Goal: Task Accomplishment & Management: Use online tool/utility

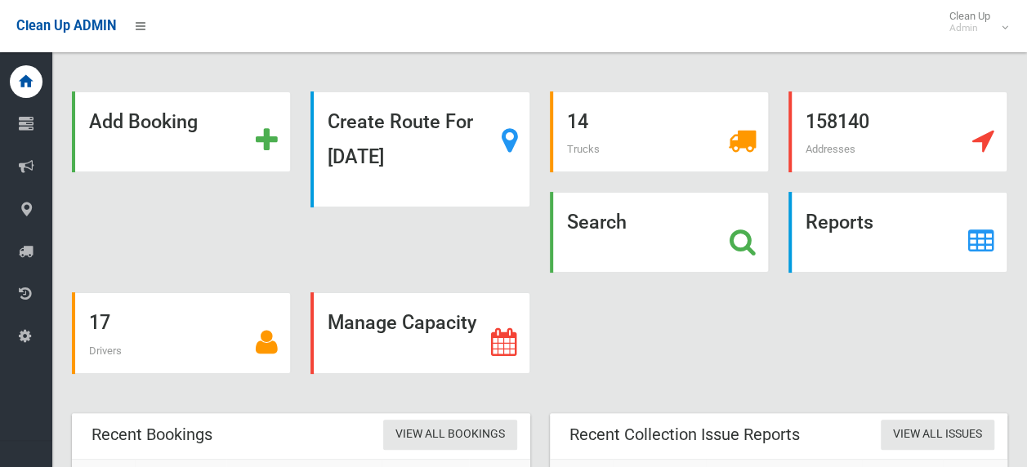
click at [742, 237] on icon at bounding box center [743, 242] width 26 height 28
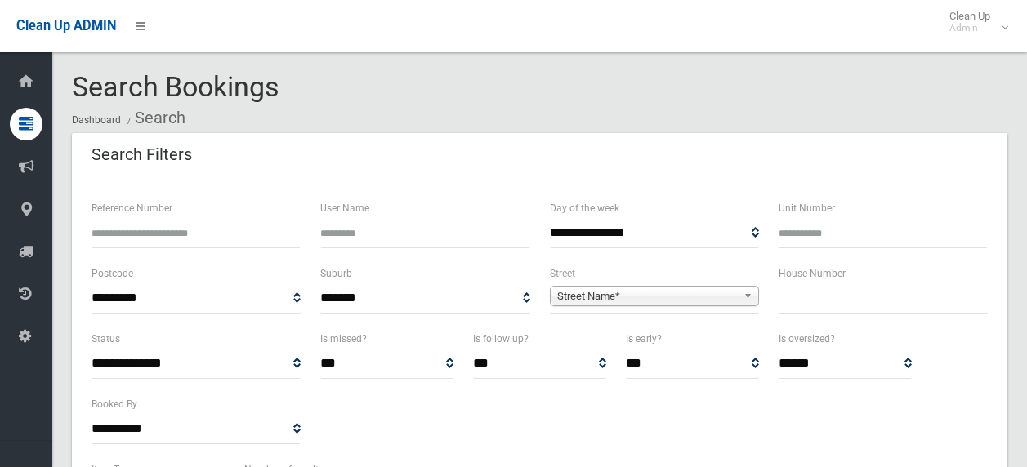
select select
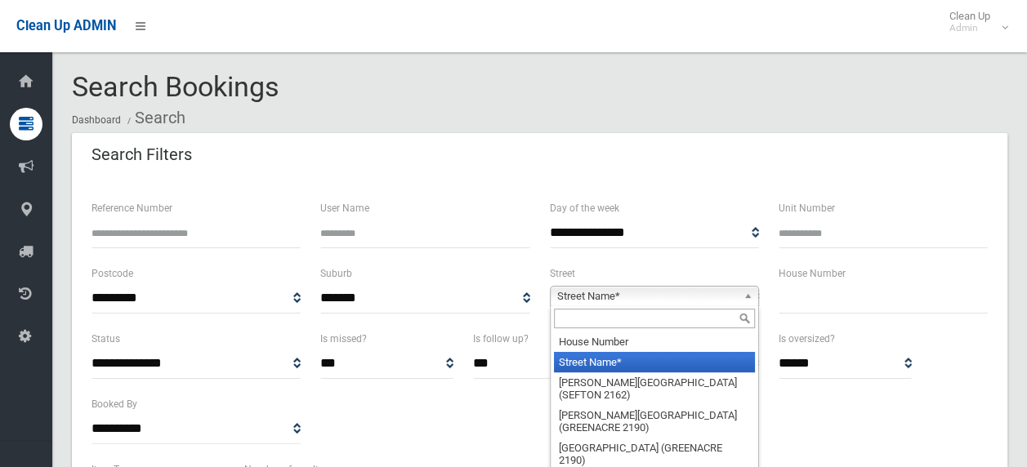
click at [690, 295] on span "Street Name*" at bounding box center [647, 297] width 180 height 20
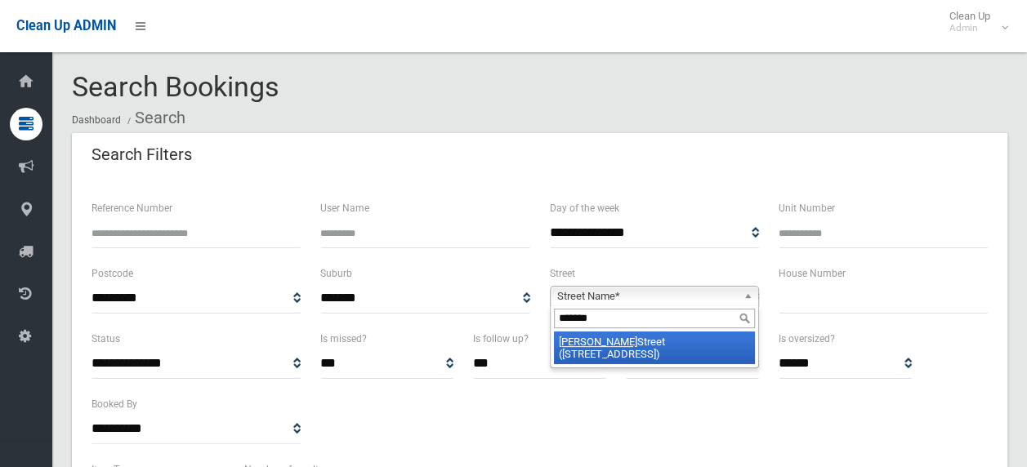
type input "*******"
click at [690, 342] on li "Hillard Street (WILEY PARK 2195)" at bounding box center [654, 348] width 201 height 33
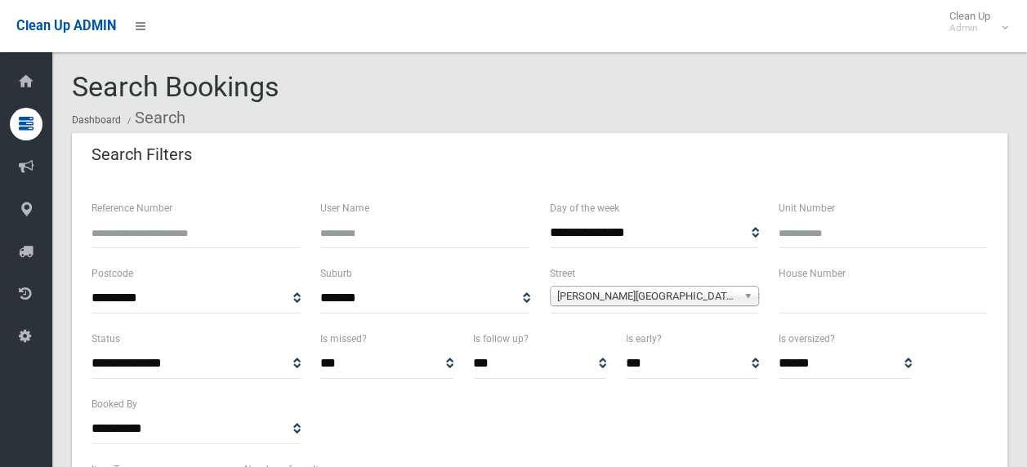
click at [784, 297] on input "text" at bounding box center [883, 299] width 209 height 30
type input "**"
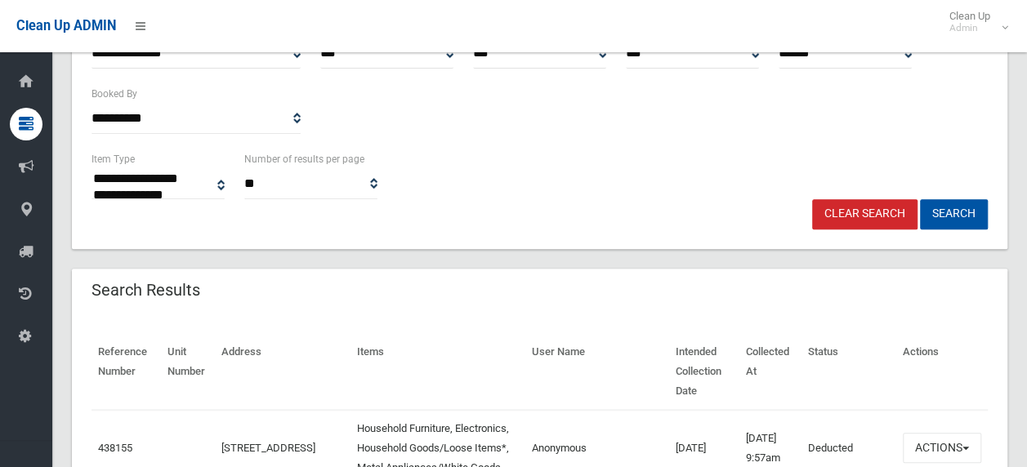
scroll to position [327, 0]
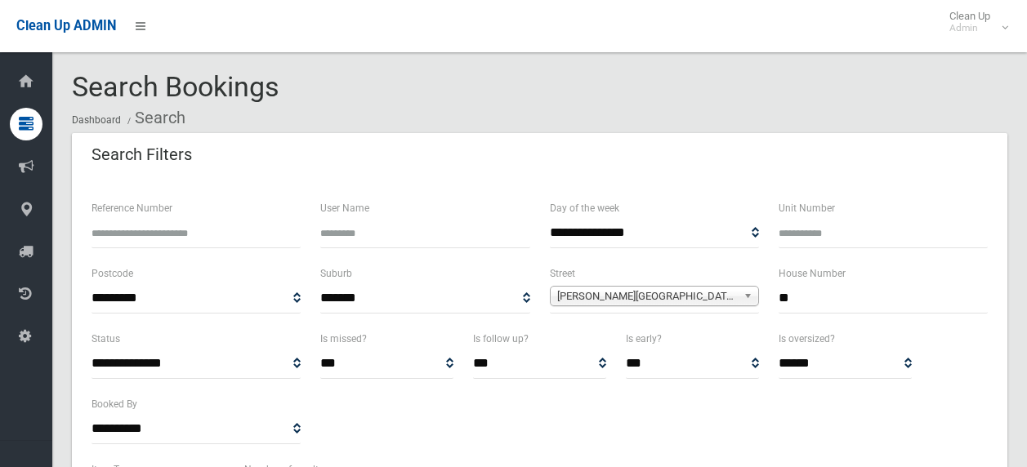
select select
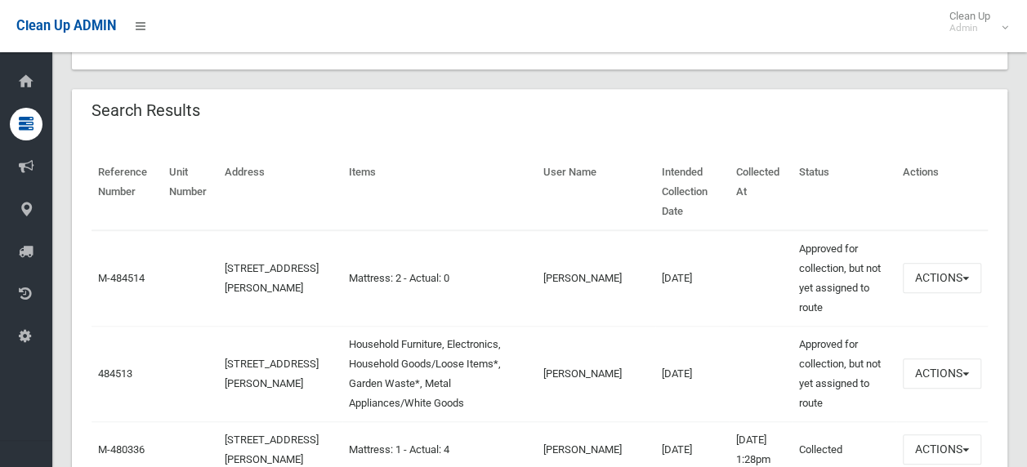
scroll to position [572, 0]
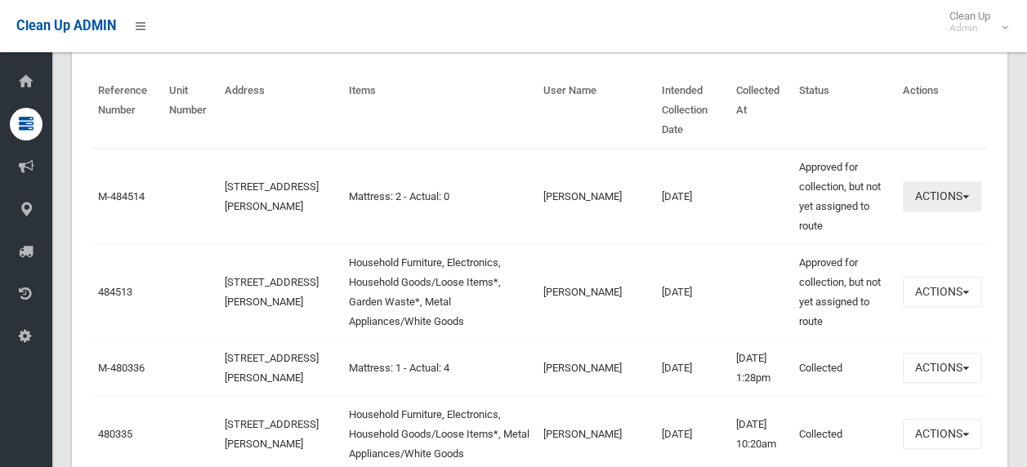
click at [971, 190] on button "Actions" at bounding box center [942, 196] width 78 height 30
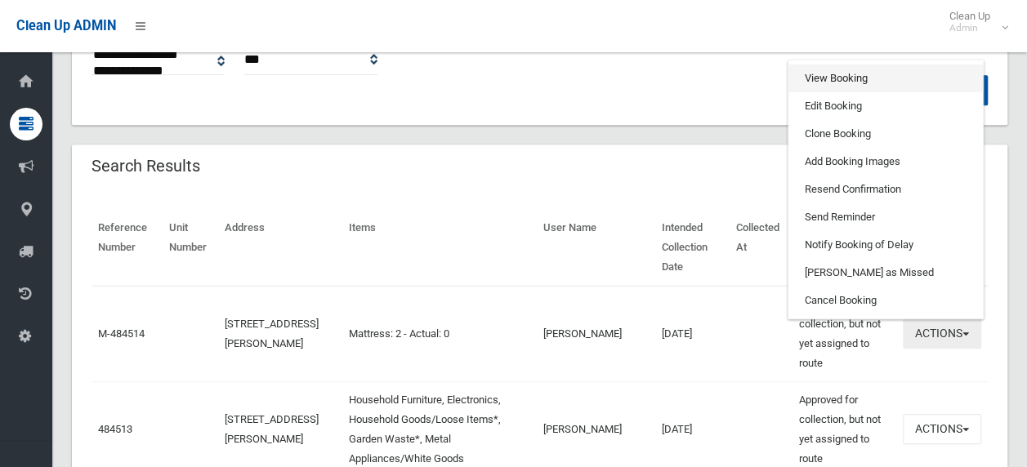
scroll to position [409, 0]
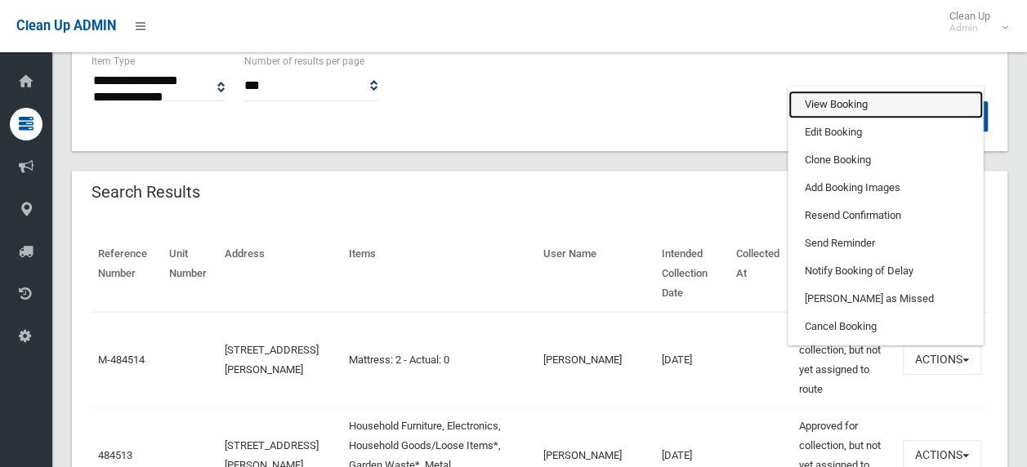
click at [833, 101] on link "View Booking" at bounding box center [885, 105] width 194 height 28
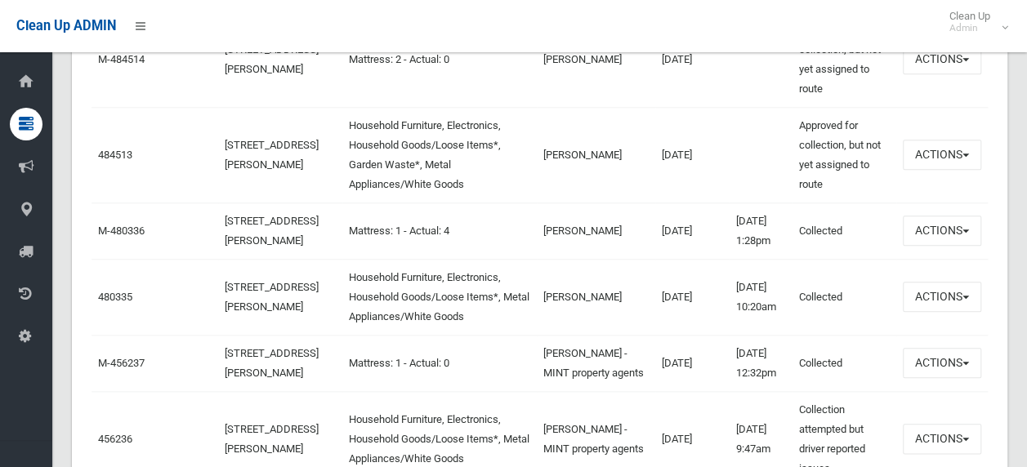
scroll to position [735, 0]
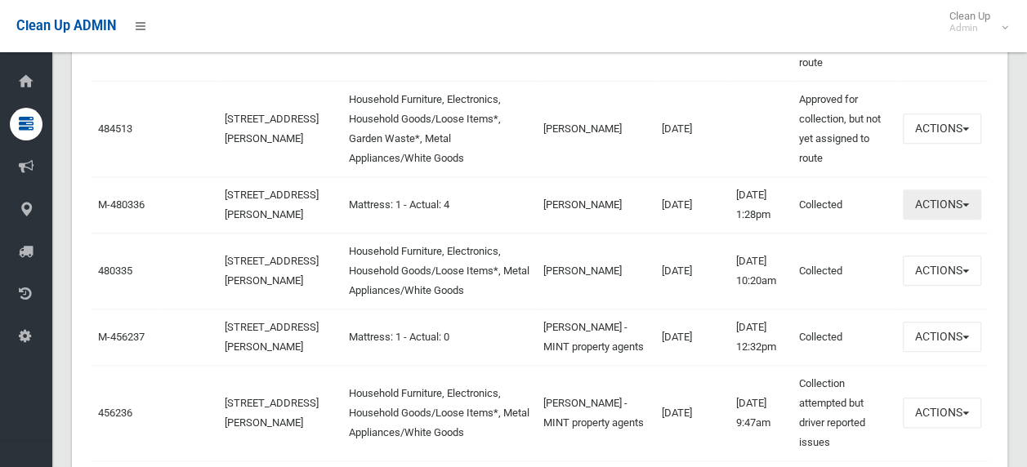
click at [964, 208] on button "Actions" at bounding box center [942, 205] width 78 height 30
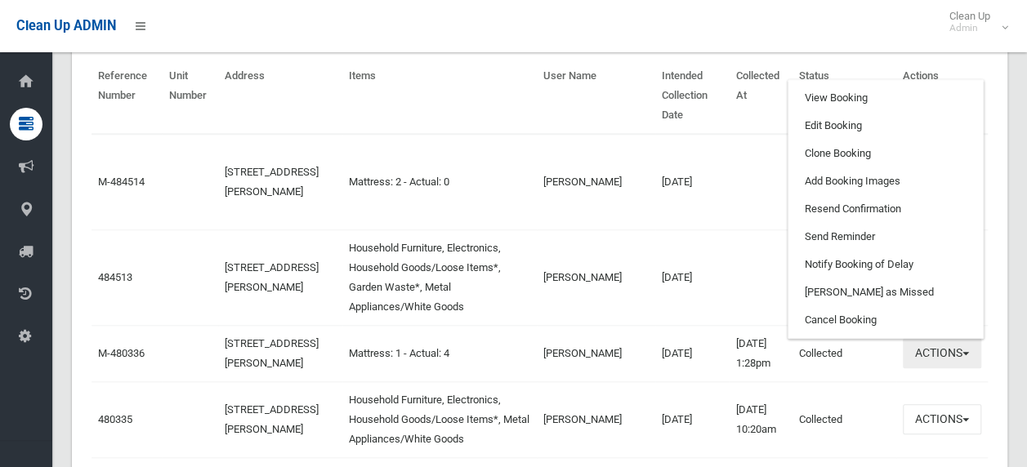
scroll to position [409, 0]
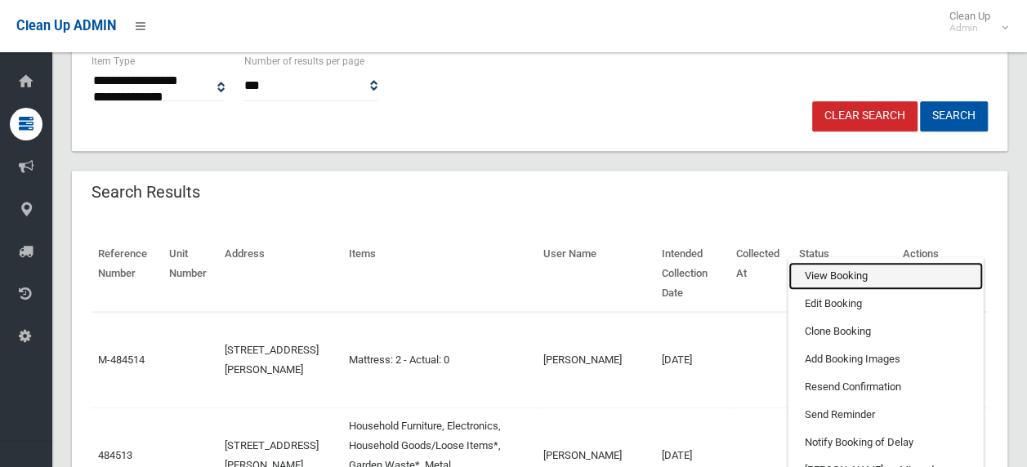
click at [815, 284] on link "View Booking" at bounding box center [885, 276] width 194 height 28
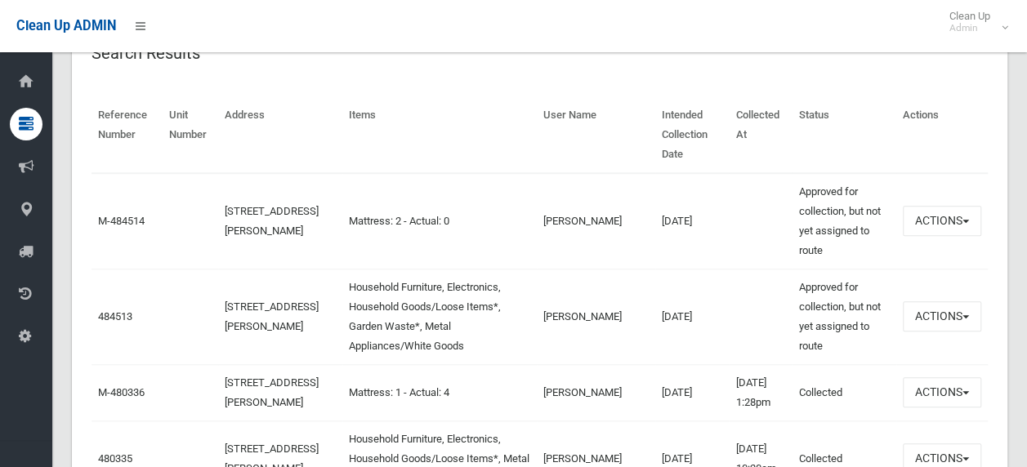
scroll to position [572, 0]
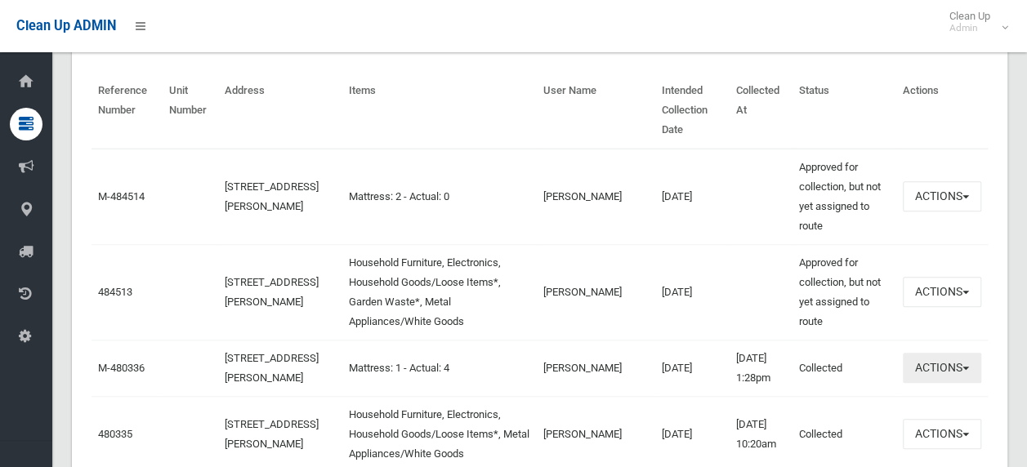
click at [968, 370] on span "button" at bounding box center [965, 368] width 7 height 3
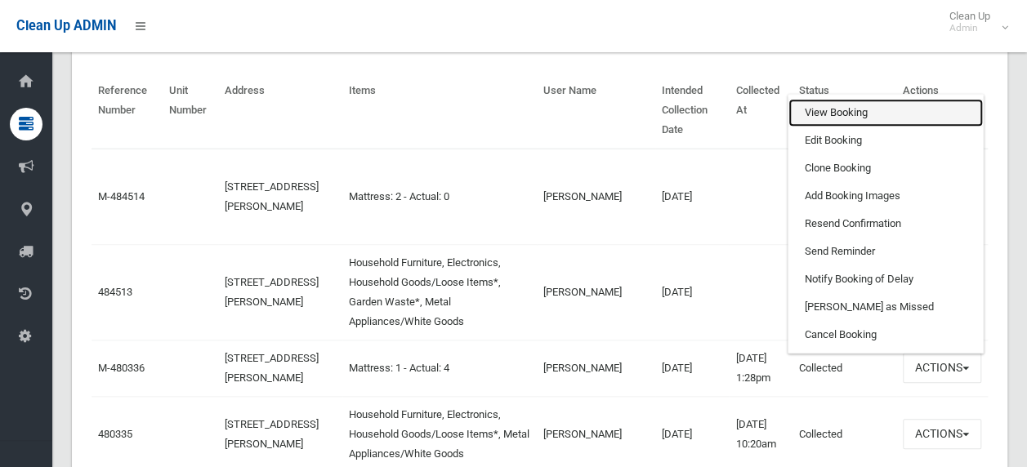
click at [827, 123] on link "View Booking" at bounding box center [885, 113] width 194 height 28
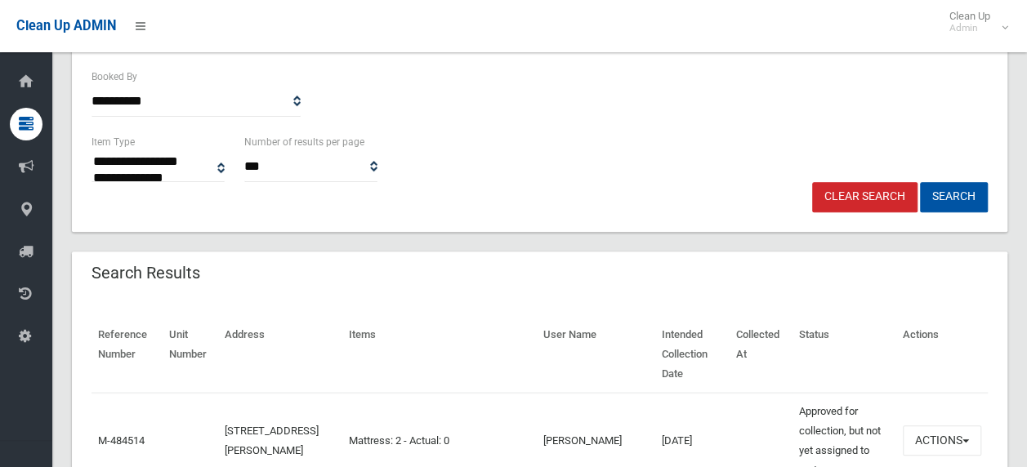
scroll to position [490, 0]
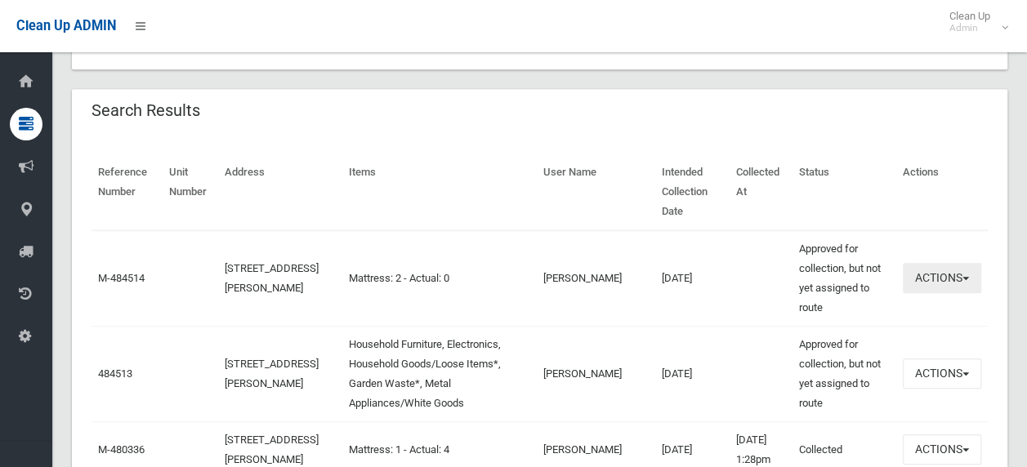
click at [967, 275] on button "Actions" at bounding box center [942, 278] width 78 height 30
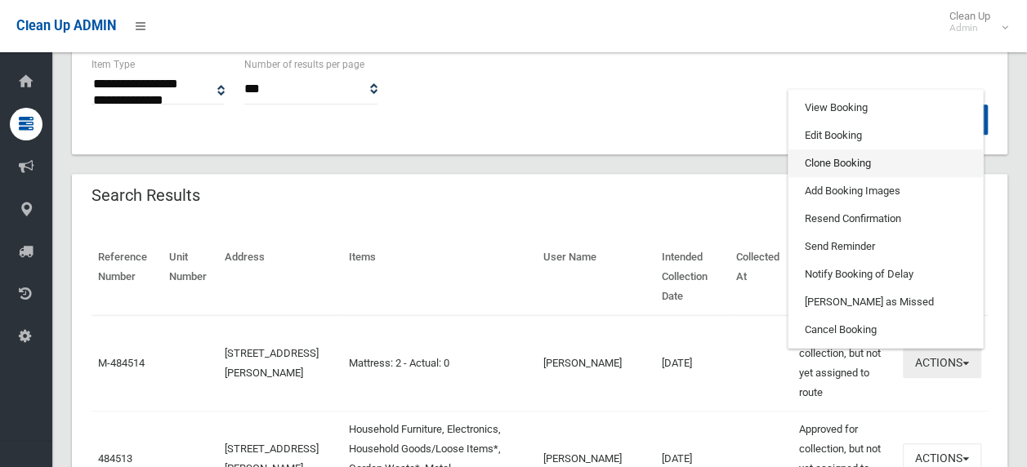
scroll to position [163, 0]
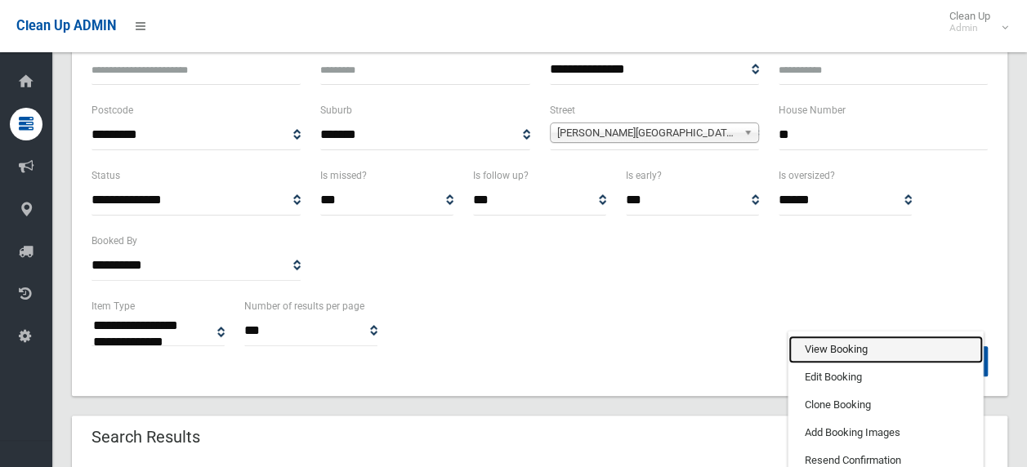
click at [843, 339] on link "View Booking" at bounding box center [885, 350] width 194 height 28
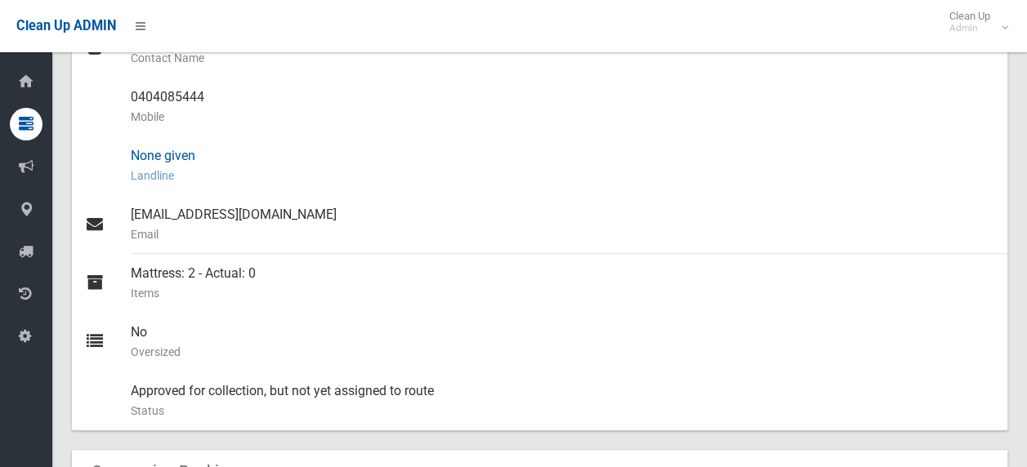
scroll to position [245, 0]
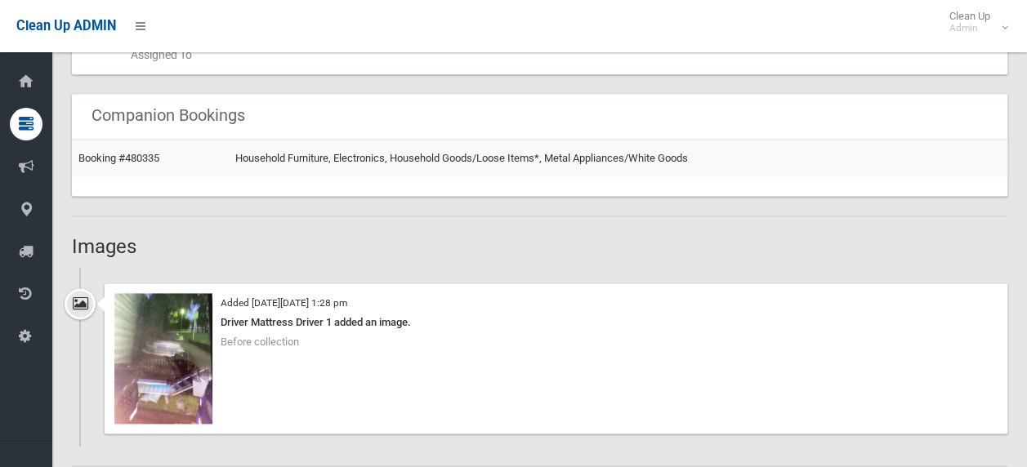
scroll to position [980, 0]
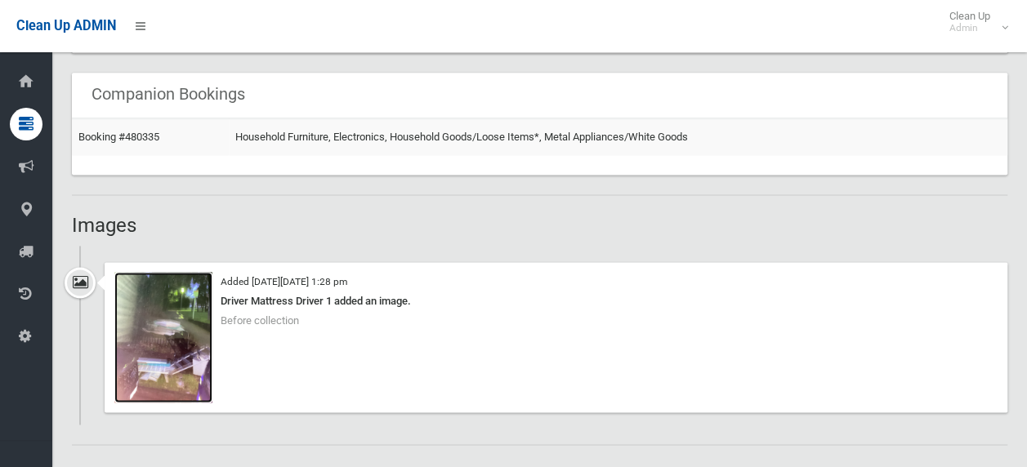
click at [185, 339] on img at bounding box center [163, 337] width 98 height 131
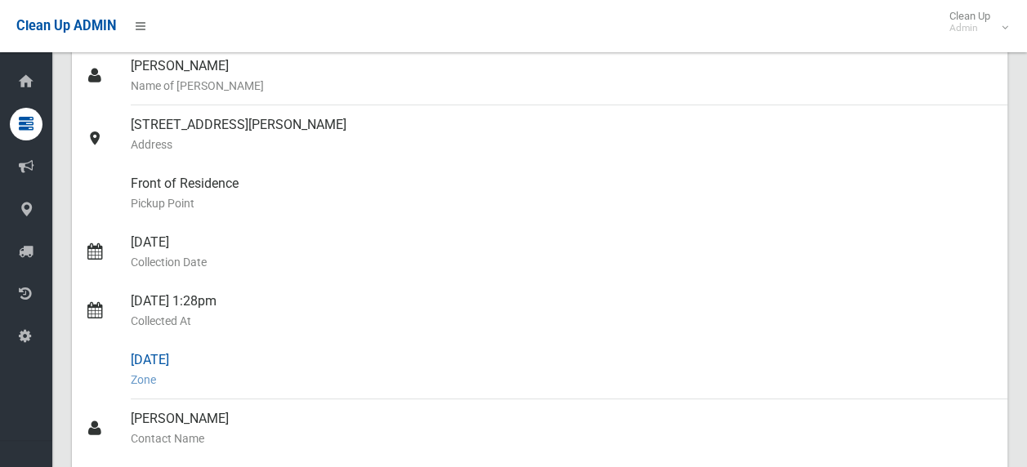
scroll to position [0, 0]
